Goal: Task Accomplishment & Management: Manage account settings

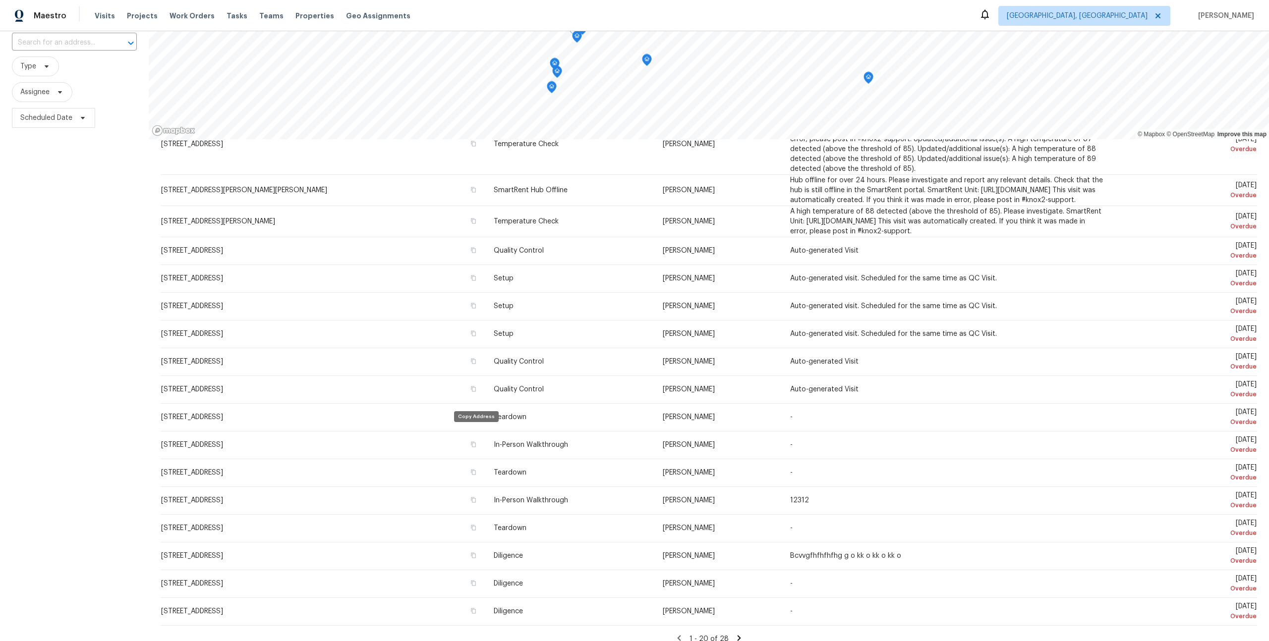
scroll to position [81, 0]
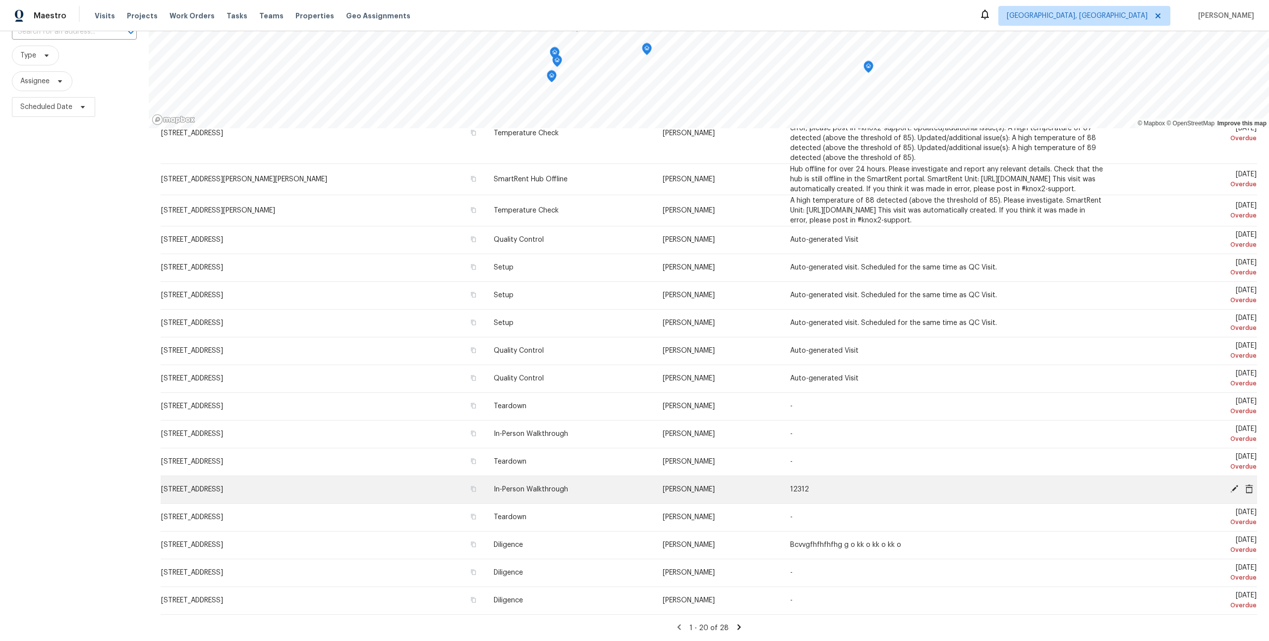
click at [768, 489] on td "[PERSON_NAME]" at bounding box center [718, 490] width 127 height 28
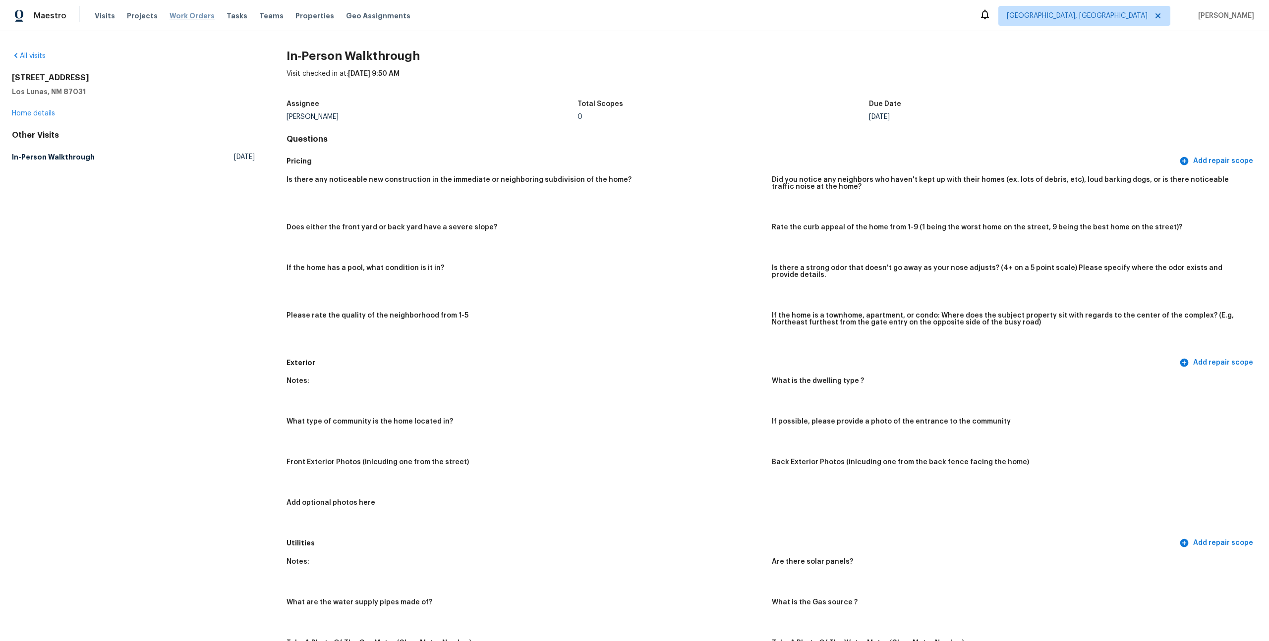
click at [190, 18] on span "Work Orders" at bounding box center [191, 16] width 45 height 10
click at [48, 116] on link "Home details" at bounding box center [33, 113] width 43 height 7
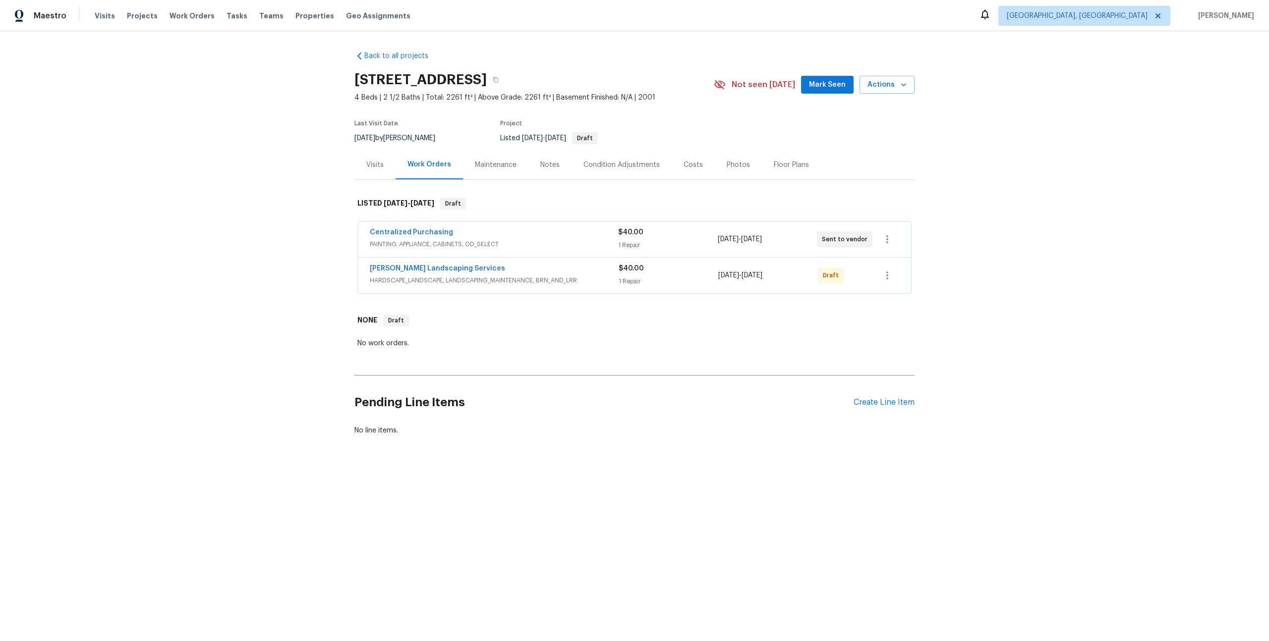
click at [555, 163] on div "Notes" at bounding box center [549, 165] width 19 height 10
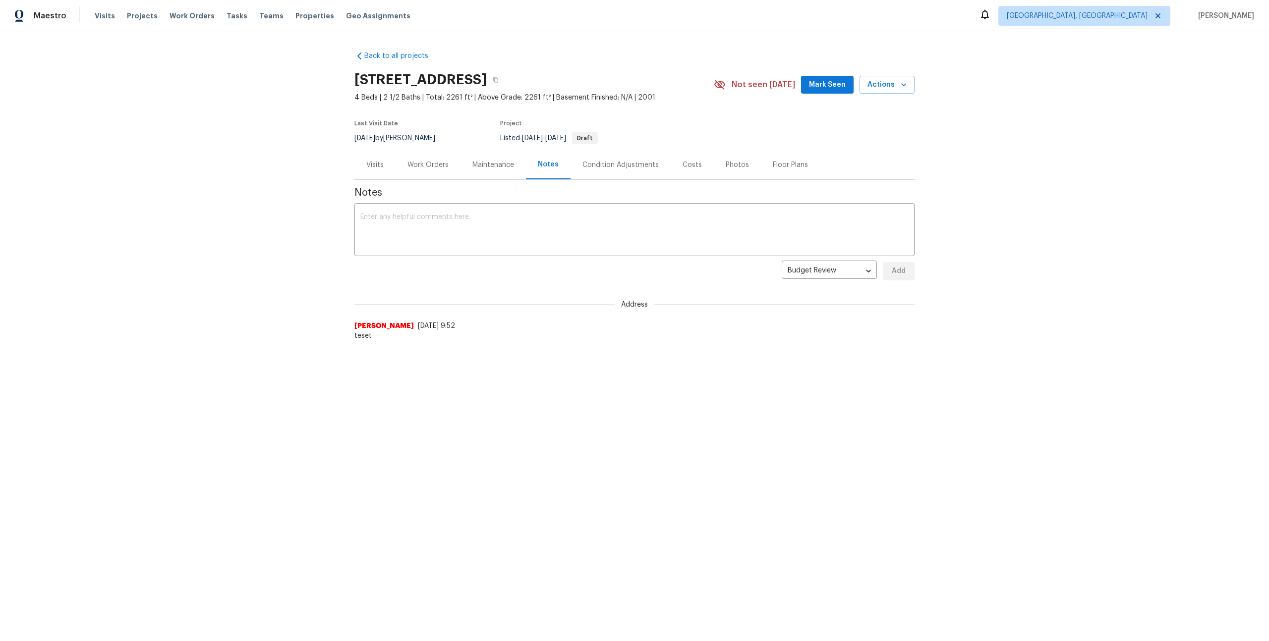
click at [463, 162] on div "Maintenance" at bounding box center [492, 164] width 65 height 29
click at [434, 167] on div "Work Orders" at bounding box center [427, 165] width 41 height 10
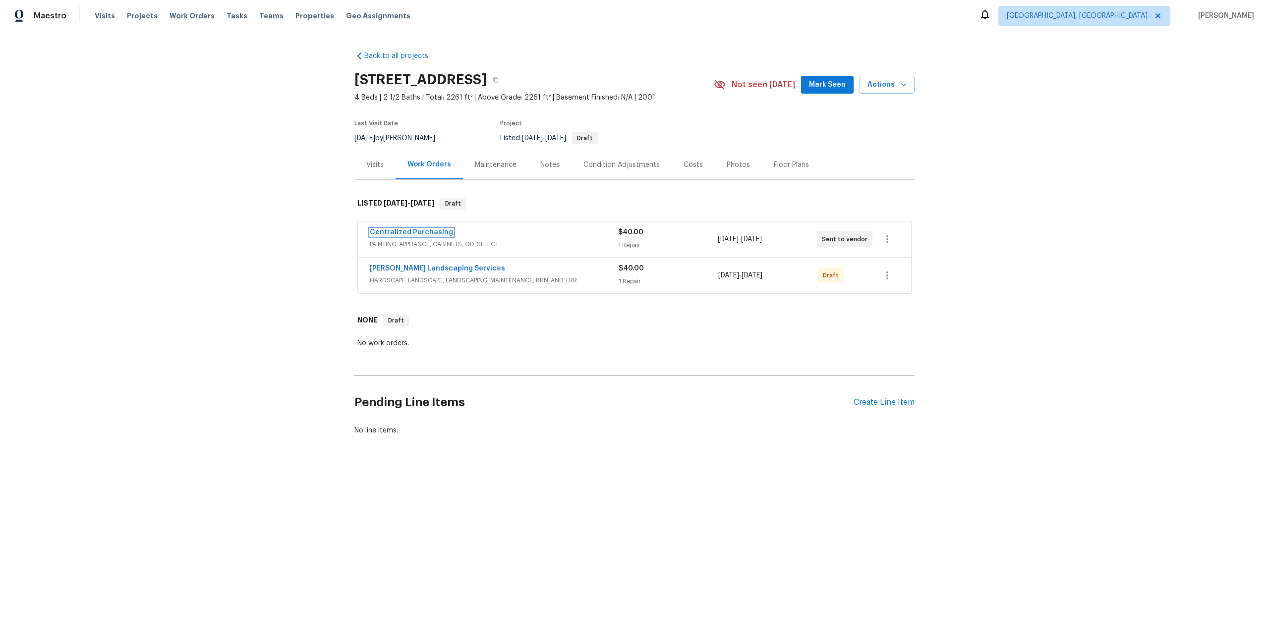
click at [434, 234] on link "Centralized Purchasing" at bounding box center [411, 232] width 83 height 7
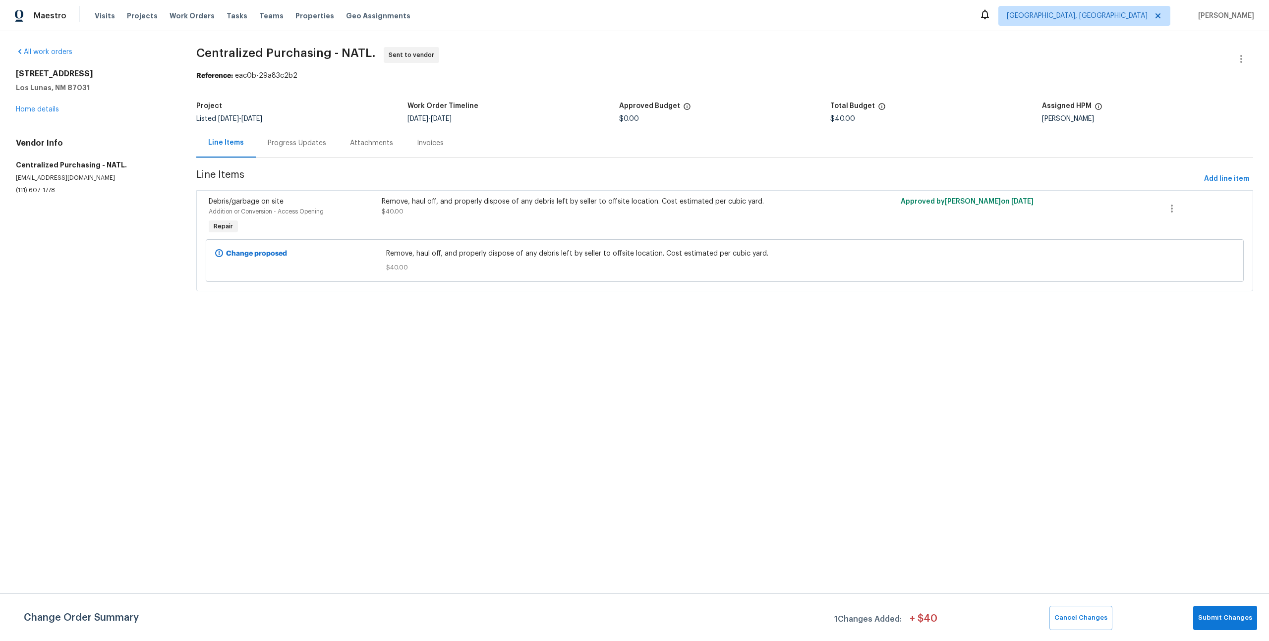
click at [289, 144] on div "Progress Updates" at bounding box center [297, 143] width 58 height 10
